Goal: Find specific page/section: Find specific page/section

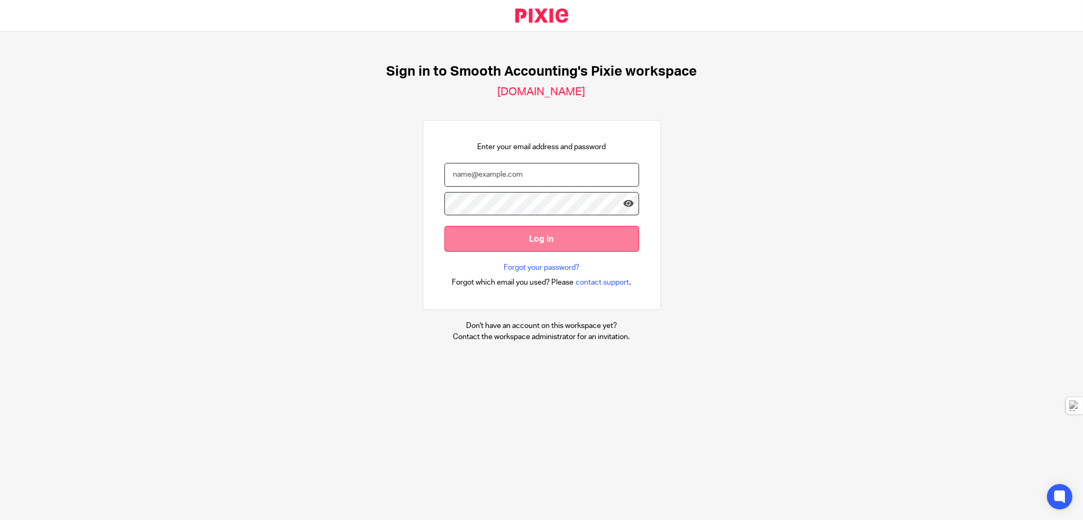
type input "help@smoothaccounting.co.uk"
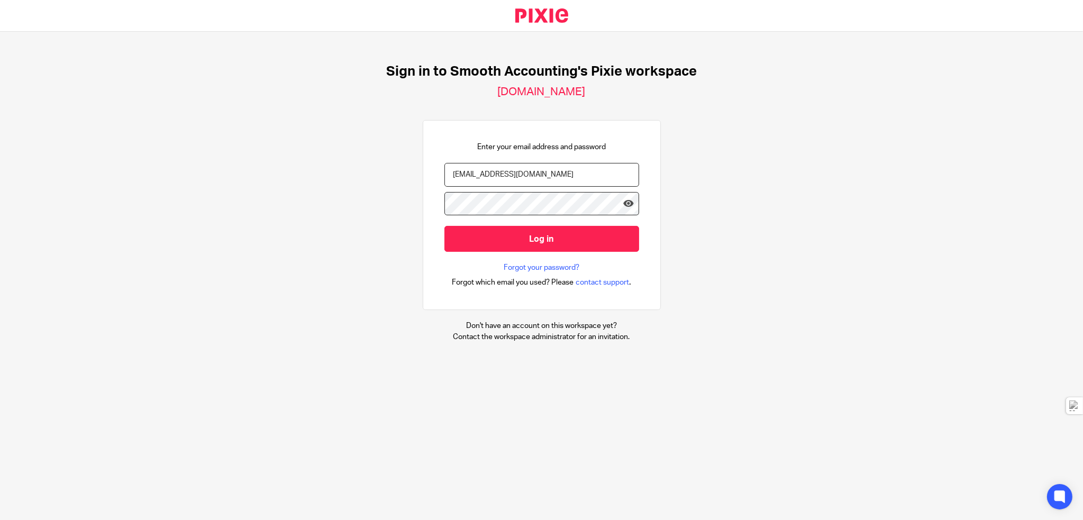
drag, startPoint x: 544, startPoint y: 242, endPoint x: 477, endPoint y: 264, distance: 70.7
click at [544, 242] on input "Log in" at bounding box center [541, 239] width 195 height 26
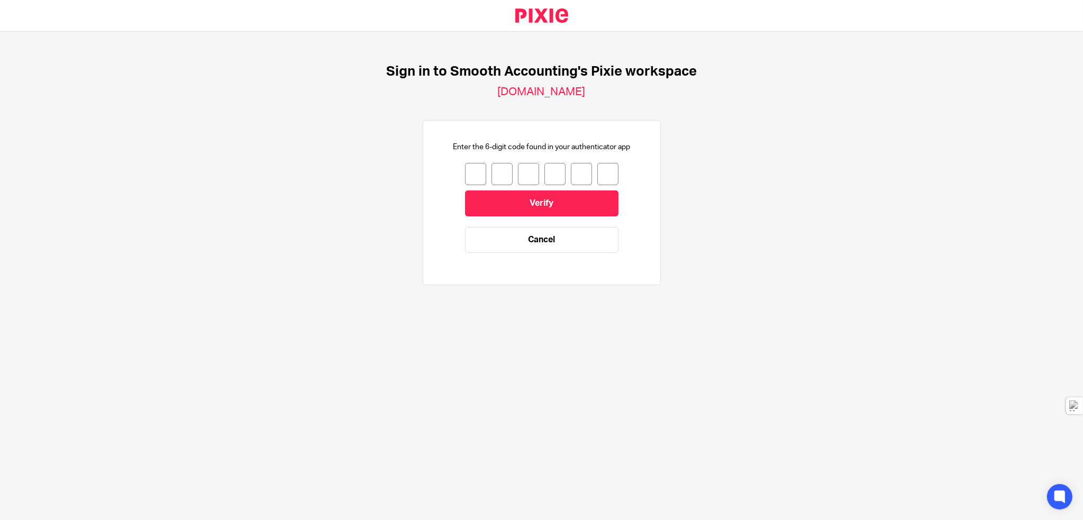
click at [469, 176] on input "number" at bounding box center [475, 174] width 21 height 22
type input "5"
type input "1"
type input "9"
type input "8"
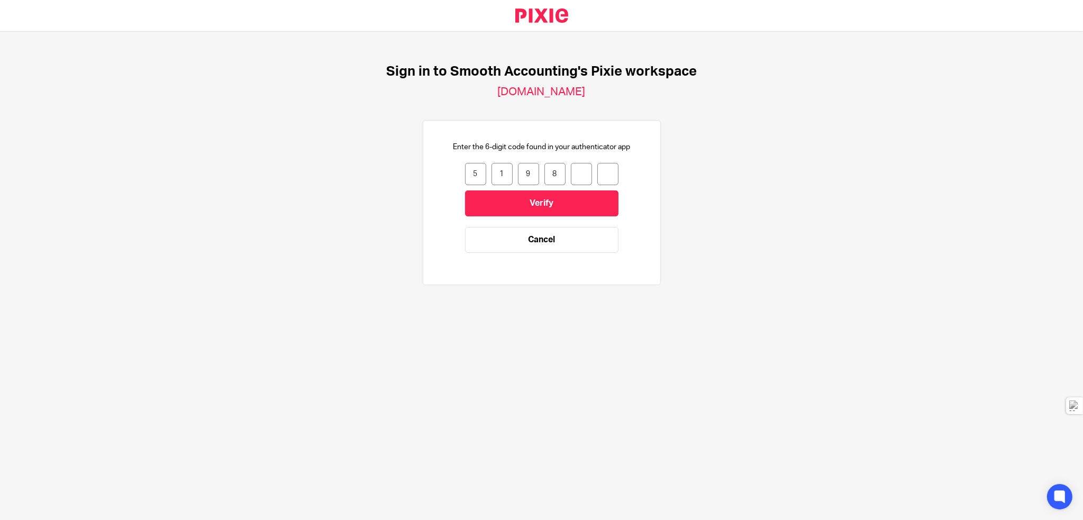
type input "2"
type input "6"
click at [533, 201] on input "Verify" at bounding box center [541, 203] width 153 height 26
click at [469, 167] on input "number" at bounding box center [475, 174] width 21 height 22
type input "0"
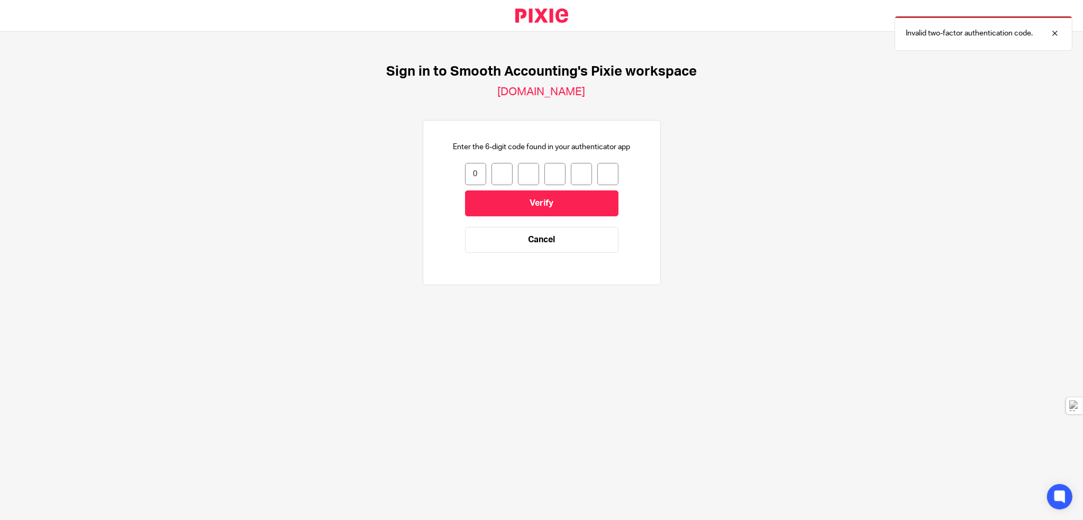
type input "0"
type input "6"
type input "3"
type input "8"
type input "3"
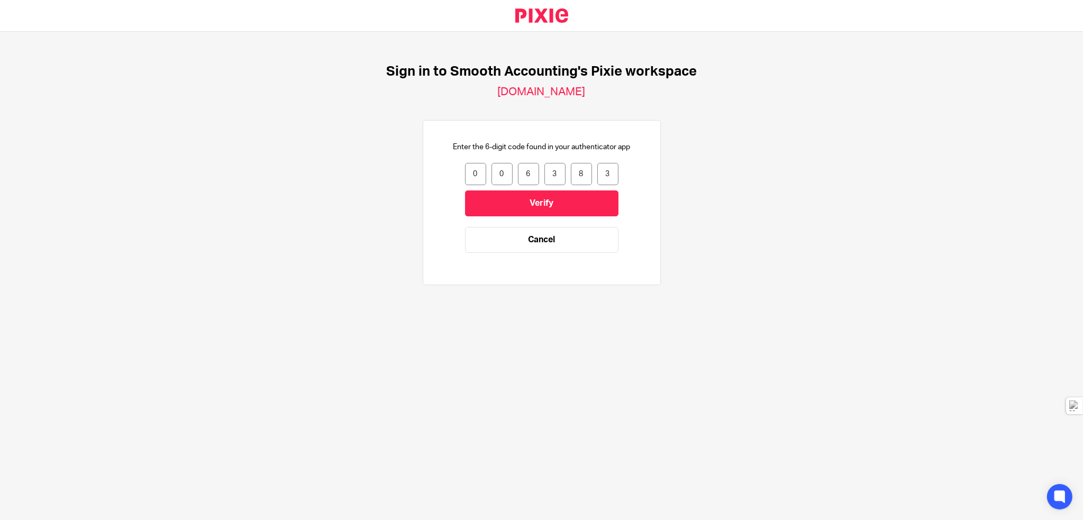
drag, startPoint x: 462, startPoint y: 175, endPoint x: 588, endPoint y: 174, distance: 125.9
click at [588, 174] on div "0 0 6 3 8 3" at bounding box center [541, 174] width 153 height 22
click at [600, 170] on input "3" at bounding box center [607, 174] width 21 height 22
click at [609, 175] on input "3" at bounding box center [607, 174] width 21 height 22
type input "0"
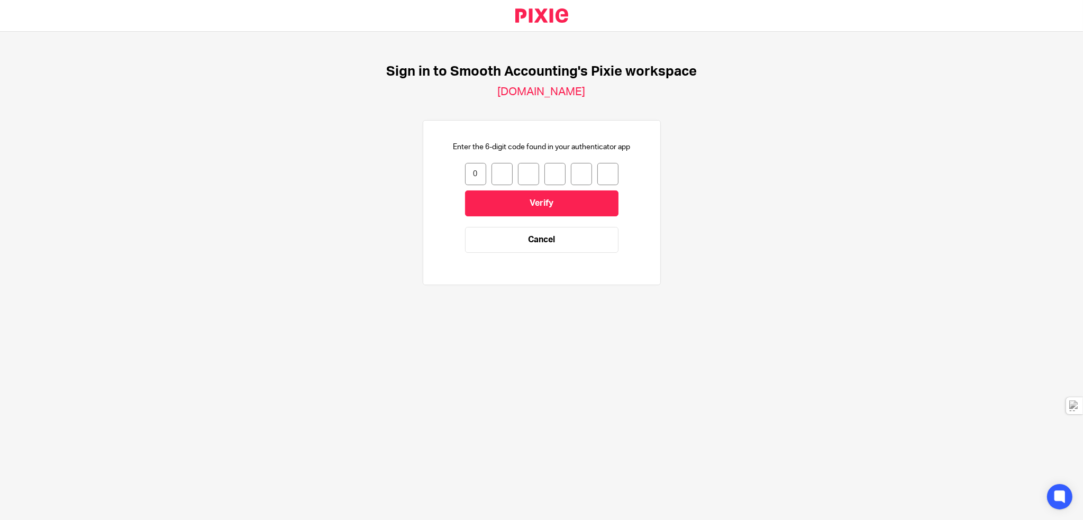
type input "0"
type input "3"
type input "8"
type input "3"
type input "4"
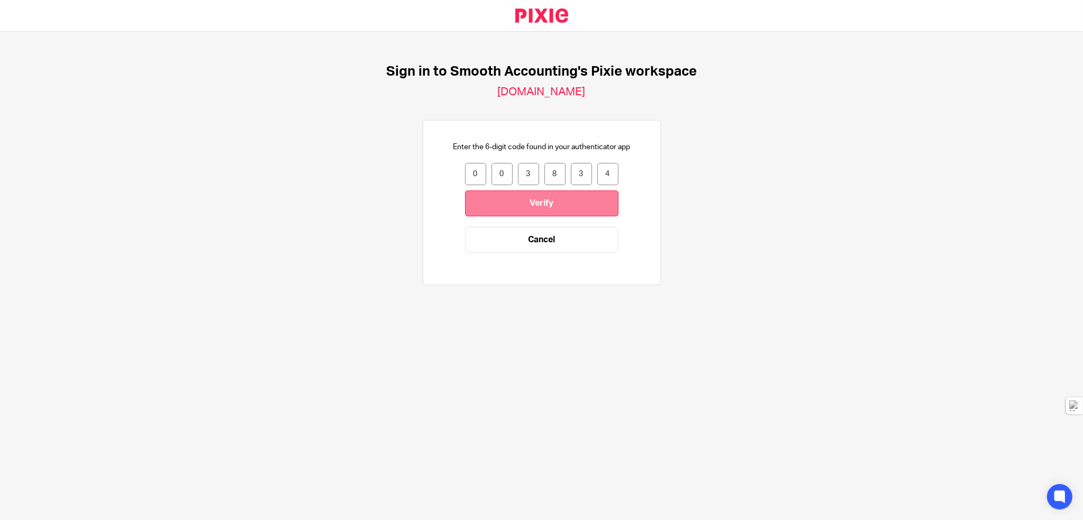
drag, startPoint x: 538, startPoint y: 198, endPoint x: 475, endPoint y: 270, distance: 95.6
click at [537, 198] on input "Verify" at bounding box center [541, 203] width 153 height 26
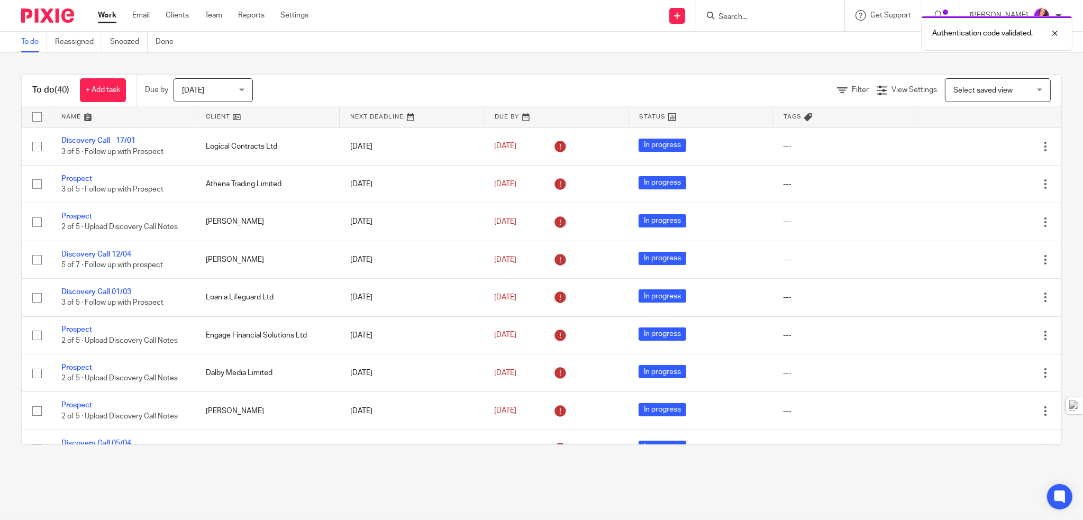
click at [749, 19] on div "Authentication code validated." at bounding box center [807, 31] width 531 height 40
click at [760, 11] on div "Authentication code validated." at bounding box center [807, 31] width 531 height 40
click at [755, 16] on div "Authentication code validated." at bounding box center [807, 31] width 531 height 40
click at [772, 14] on div "Authentication code validated." at bounding box center [807, 31] width 531 height 40
click at [766, 14] on input "Search" at bounding box center [764, 18] width 95 height 10
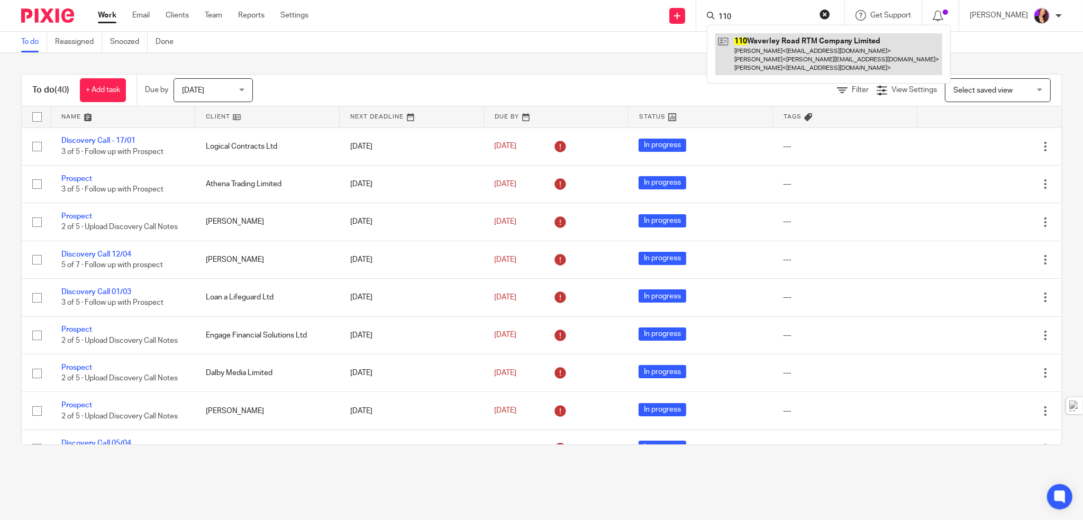
type input "110"
click at [782, 48] on link at bounding box center [828, 54] width 227 height 42
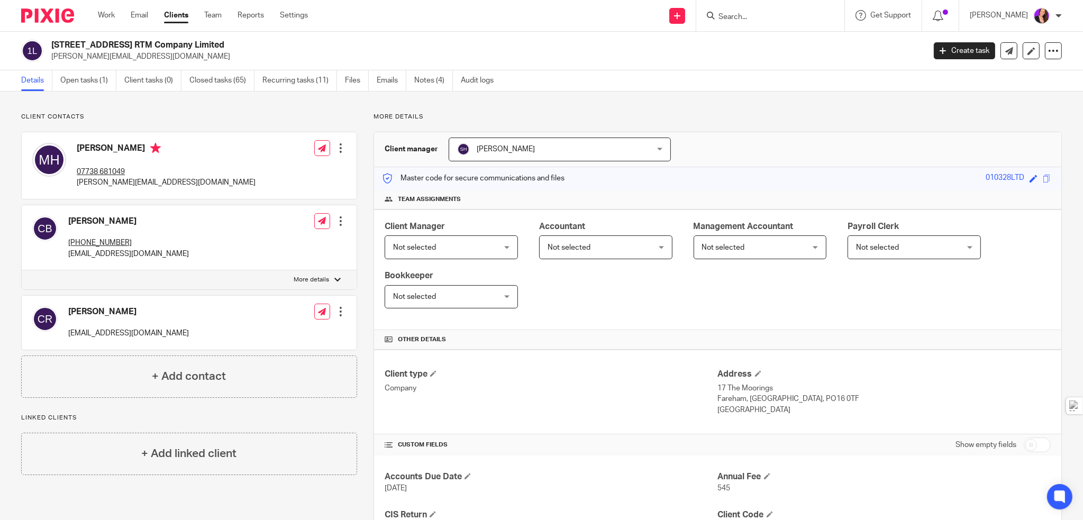
drag, startPoint x: 472, startPoint y: 35, endPoint x: 519, endPoint y: 2, distance: 58.0
click at [472, 35] on div "110 Waverley Road RTM Company Limited martin.hedley01@gmail.com Create task Upd…" at bounding box center [541, 51] width 1083 height 39
click at [360, 83] on link "Files" at bounding box center [357, 80] width 24 height 21
